Goal: Find specific page/section: Find specific page/section

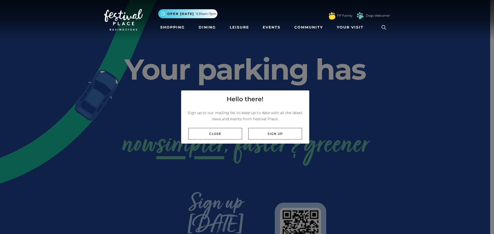
click at [224, 134] on link "Close" at bounding box center [215, 134] width 54 height 12
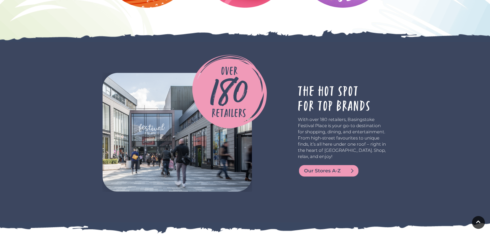
scroll to position [978, 0]
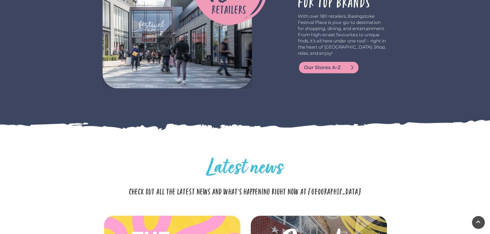
click at [316, 64] on span "Our Stores A-Z" at bounding box center [335, 67] width 62 height 7
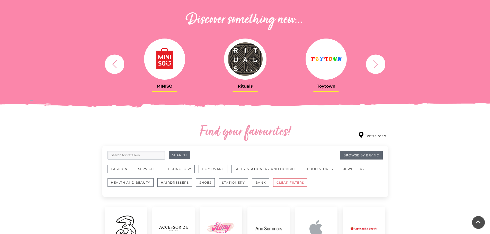
scroll to position [257, 0]
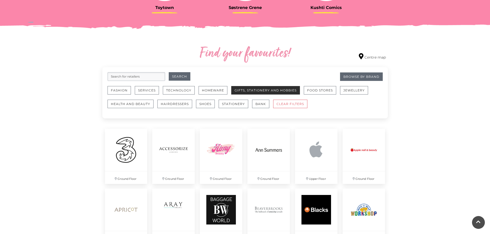
click at [266, 90] on button "Gifts, Stationery and Hobbies" at bounding box center [265, 90] width 69 height 8
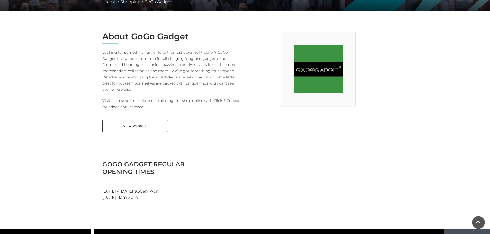
scroll to position [129, 0]
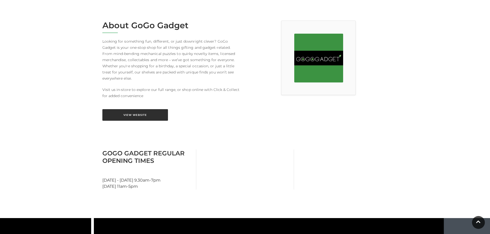
click at [142, 109] on link "View Website" at bounding box center [135, 115] width 66 height 12
